Goal: Contribute content

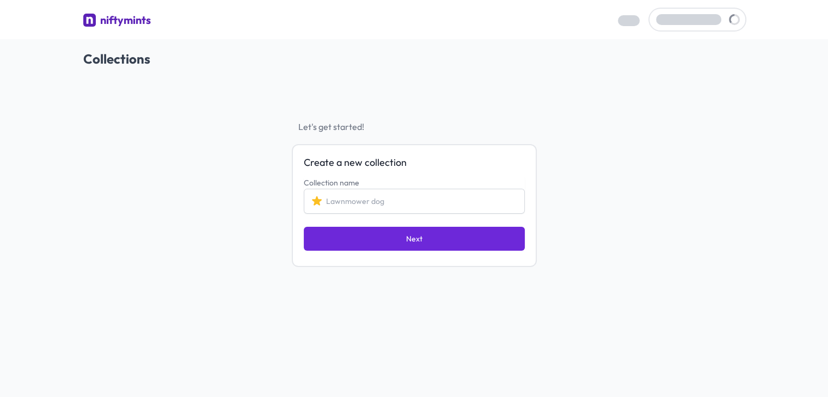
click at [370, 202] on input "Collection name" at bounding box center [414, 201] width 221 height 25
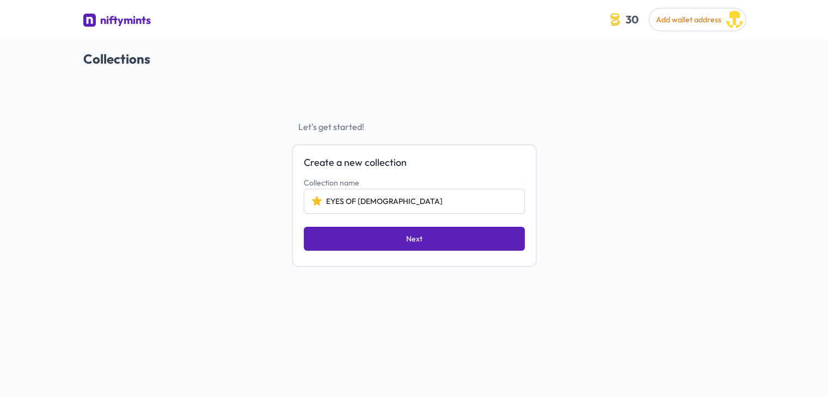
type input "EYES OF [DEMOGRAPHIC_DATA]"
click at [397, 240] on button "Next" at bounding box center [414, 239] width 221 height 24
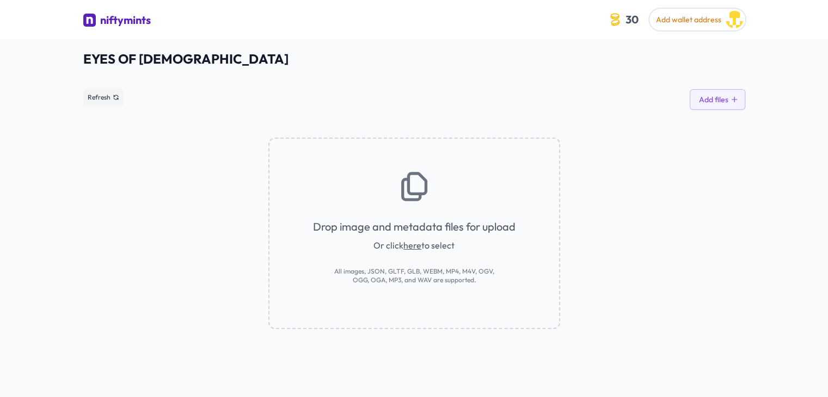
click at [410, 189] on icon at bounding box center [414, 186] width 35 height 35
click at [409, 245] on link "here" at bounding box center [412, 245] width 18 height 11
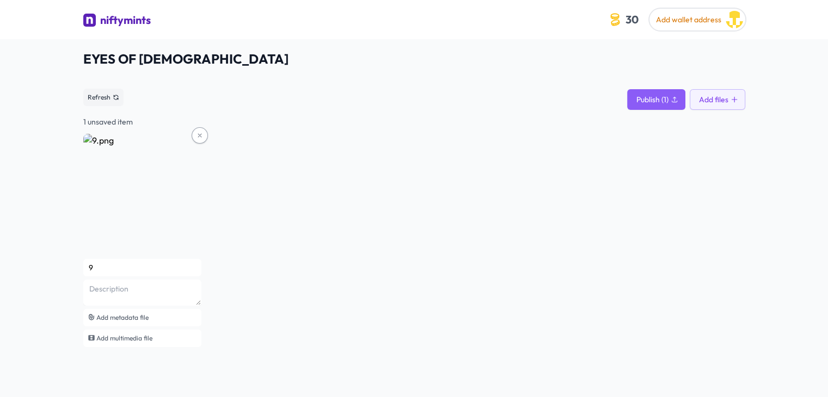
click at [659, 86] on div "Refresh Publish (1) Add files" at bounding box center [414, 97] width 662 height 25
click at [664, 96] on span "Publish (1)" at bounding box center [652, 99] width 32 height 11
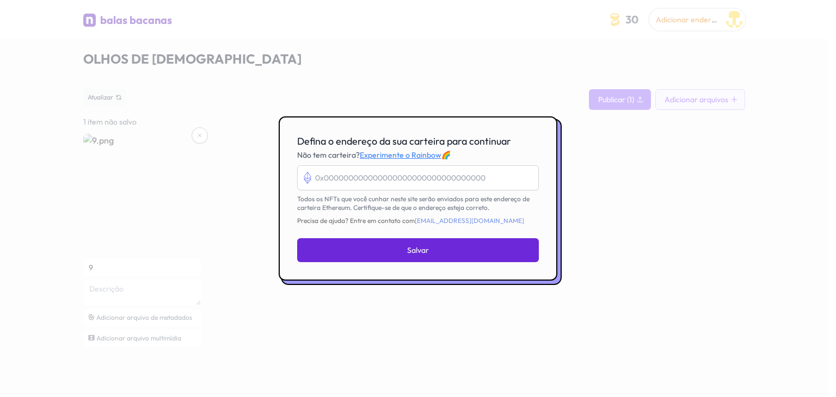
click at [634, 146] on div at bounding box center [418, 198] width 836 height 397
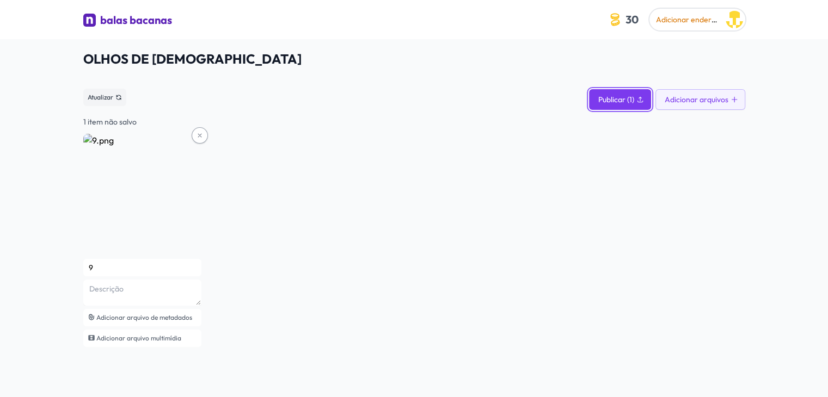
click at [627, 90] on button "Publicar (1)" at bounding box center [620, 99] width 62 height 21
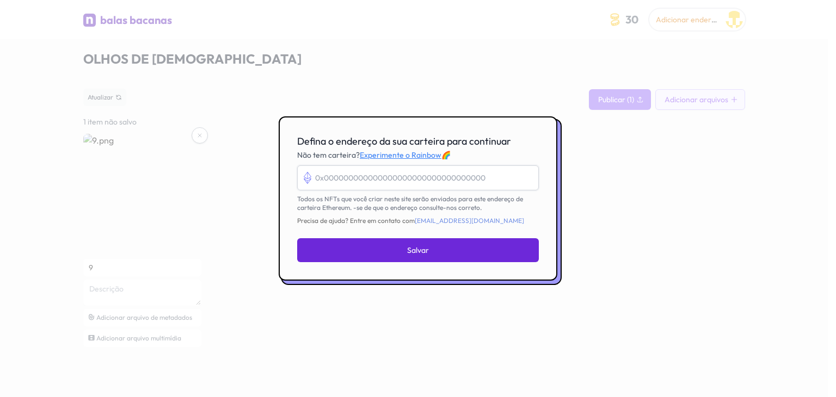
click at [345, 181] on input "Defina o endereço da sua carteira para continuar" at bounding box center [418, 177] width 242 height 25
click at [386, 172] on input "Defina o endereço da sua carteira para continuar" at bounding box center [418, 177] width 242 height 25
click at [377, 153] on font "Experimente o Rainbow" at bounding box center [401, 155] width 82 height 10
click at [340, 183] on input "EXODOS" at bounding box center [418, 177] width 242 height 25
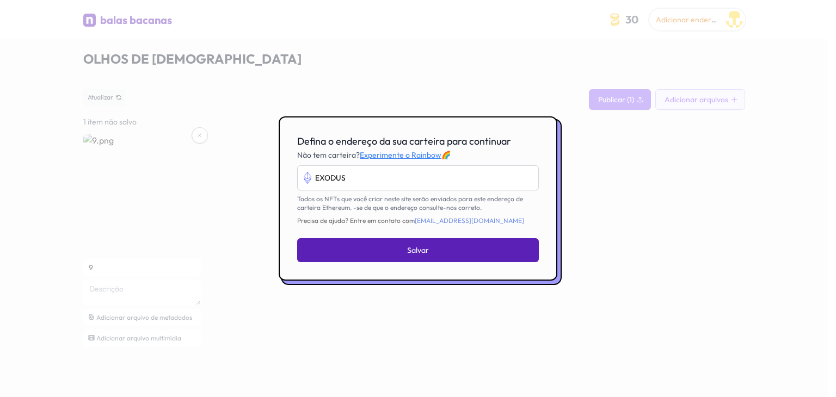
click at [436, 258] on button "Salvar" at bounding box center [418, 250] width 242 height 24
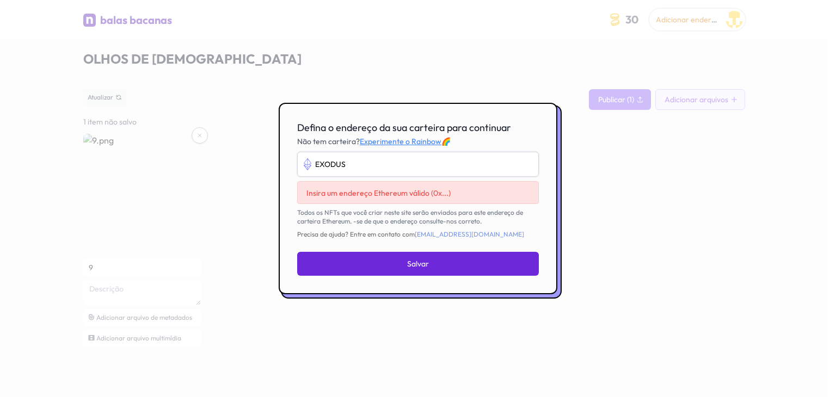
click at [391, 164] on input "EXODUS" at bounding box center [418, 164] width 242 height 25
type input "E"
drag, startPoint x: 766, startPoint y: 1, endPoint x: 608, endPoint y: 236, distance: 283.1
click at [608, 236] on div at bounding box center [418, 198] width 836 height 397
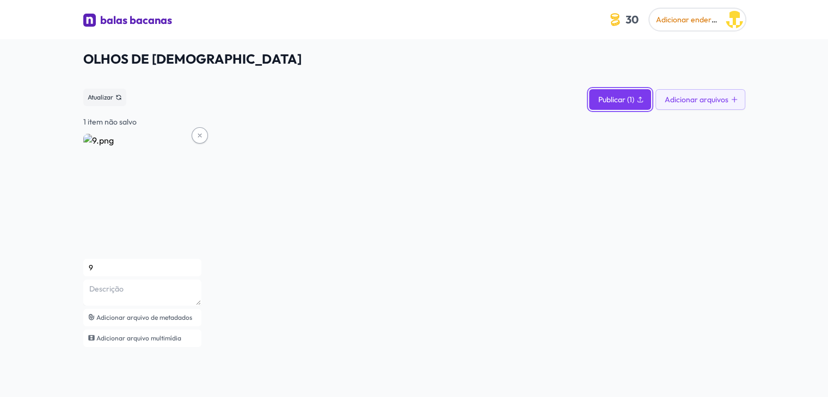
click at [619, 100] on font "Publicar (1)" at bounding box center [616, 100] width 36 height 10
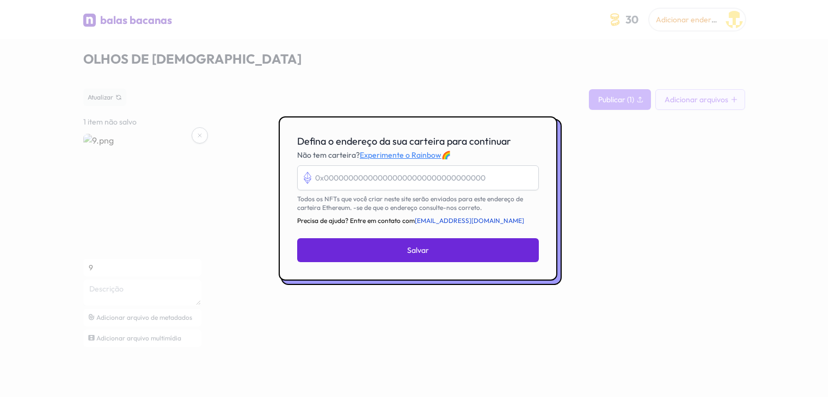
click at [435, 218] on font "[EMAIL_ADDRESS][DOMAIN_NAME]" at bounding box center [469, 221] width 109 height 8
click at [316, 182] on input "Defina o endereço da sua carteira para continuar" at bounding box center [418, 177] width 242 height 25
click at [410, 157] on font "Experimente o Rainbow" at bounding box center [401, 155] width 82 height 10
drag, startPoint x: 353, startPoint y: 143, endPoint x: 375, endPoint y: 143, distance: 22.3
click at [375, 143] on font "Defina o endereço da sua carteira para continuar" at bounding box center [404, 141] width 214 height 13
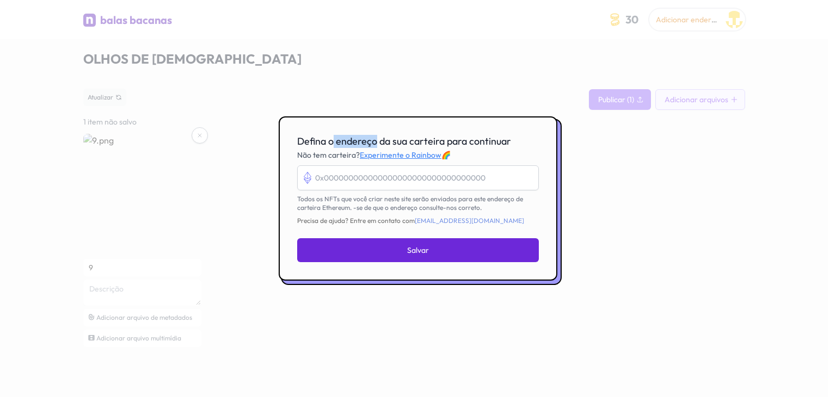
copy font "endereço"
click at [362, 175] on input "Defina o endereço da sua carteira para continuar" at bounding box center [418, 177] width 242 height 25
click at [402, 153] on font "Experimente o Rainbow" at bounding box center [401, 155] width 82 height 10
click at [407, 182] on input "Defina o endereço da sua carteira para continuar" at bounding box center [418, 177] width 242 height 25
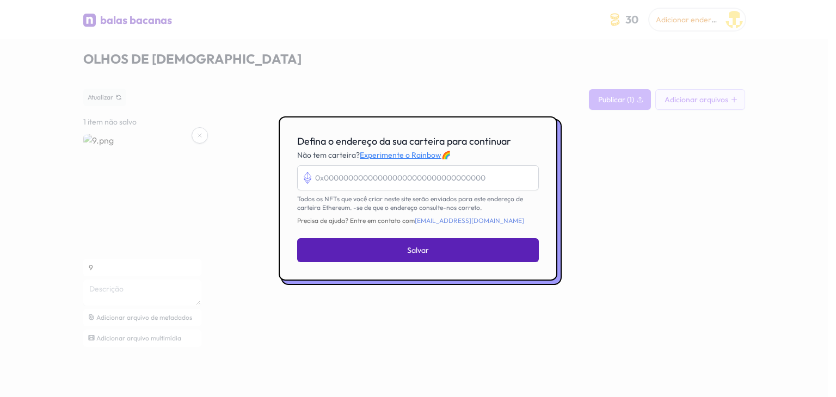
click at [427, 252] on font "Salvar" at bounding box center [418, 250] width 22 height 10
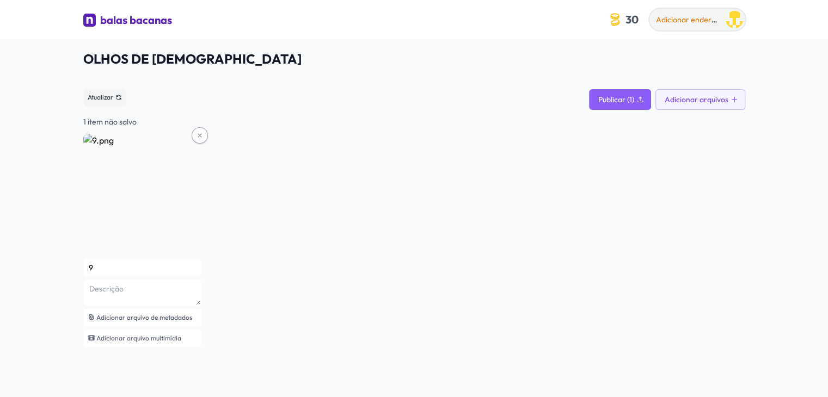
click at [675, 14] on div "Adicionar endereço de carteira" at bounding box center [688, 21] width 65 height 14
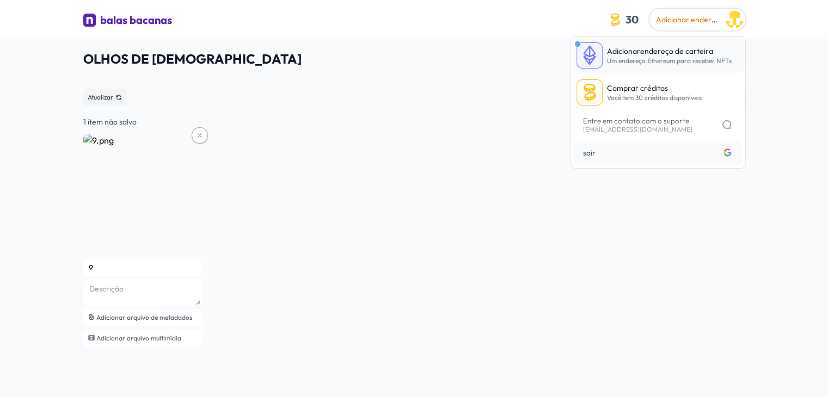
click at [682, 53] on font "endereço de carteira" at bounding box center [676, 51] width 73 height 10
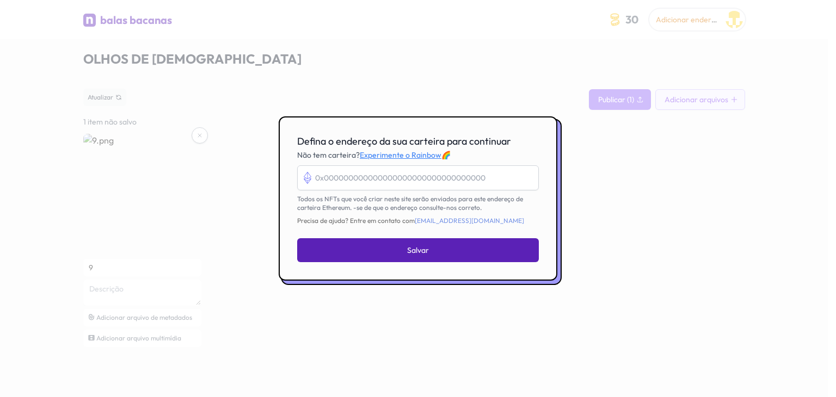
click at [488, 248] on button "Salvar" at bounding box center [418, 250] width 242 height 24
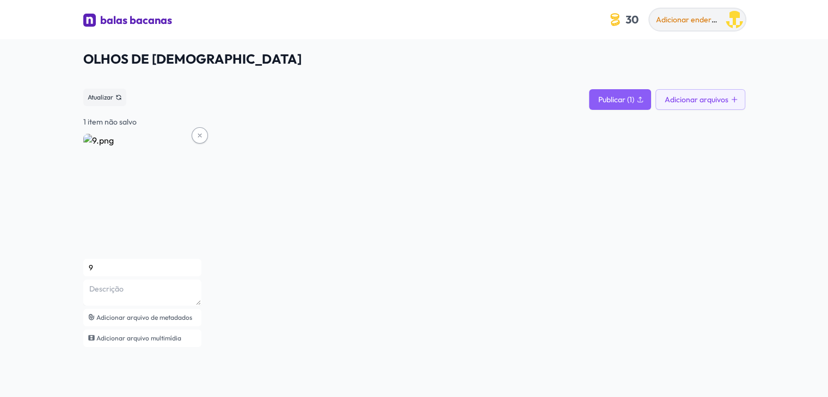
click at [683, 17] on font "Adicionar endereço de carteira" at bounding box center [710, 20] width 108 height 10
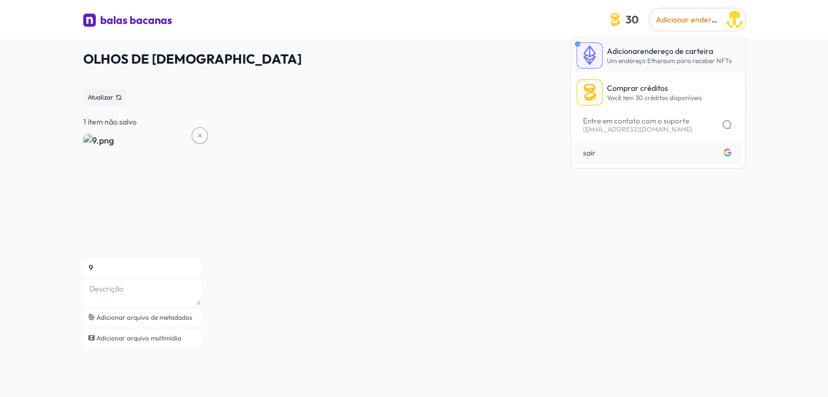
click at [701, 63] on font "Um endereço Ethereum para receber NFTs" at bounding box center [669, 61] width 125 height 8
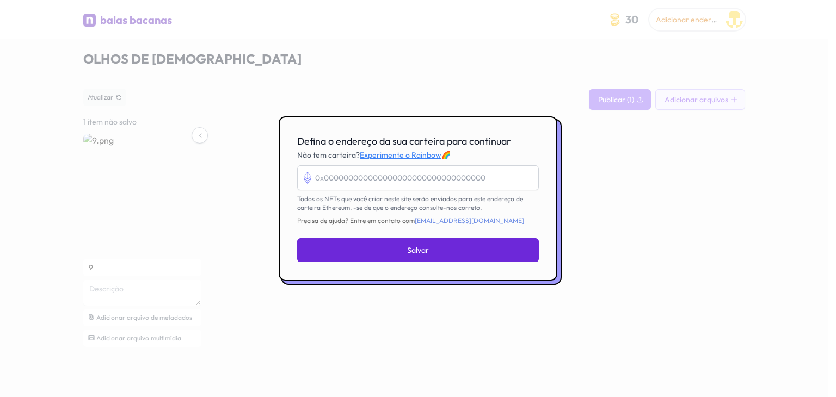
click at [470, 58] on div at bounding box center [418, 198] width 836 height 397
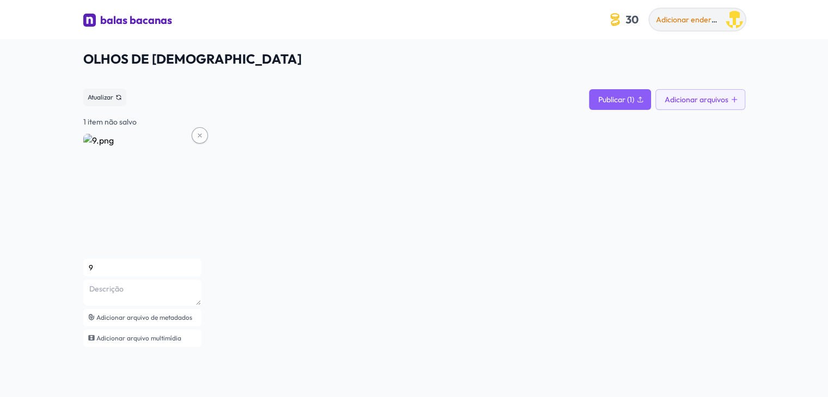
click at [707, 16] on font "Adicionar endereço de carteira" at bounding box center [710, 20] width 108 height 10
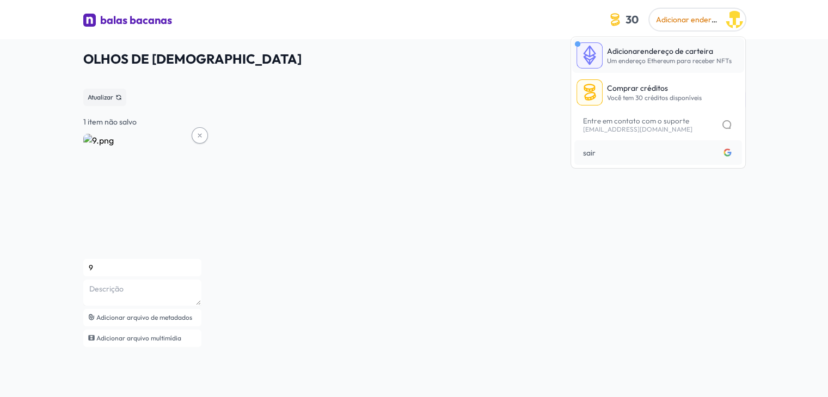
click at [733, 61] on link "Adicionar endereço de carteira Um endereço Ethereum para receber NFTs" at bounding box center [658, 55] width 172 height 35
